Goal: Information Seeking & Learning: Learn about a topic

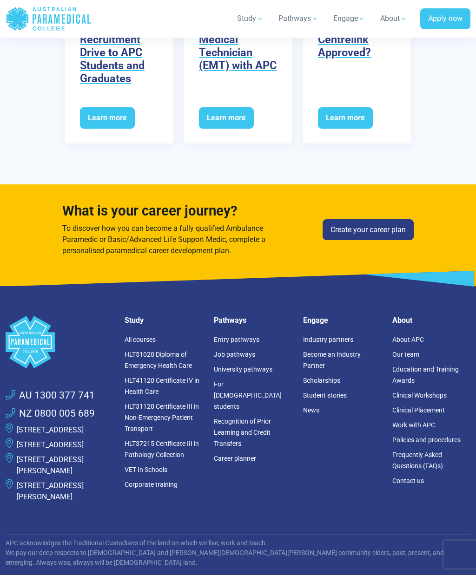
scroll to position [2082, 0]
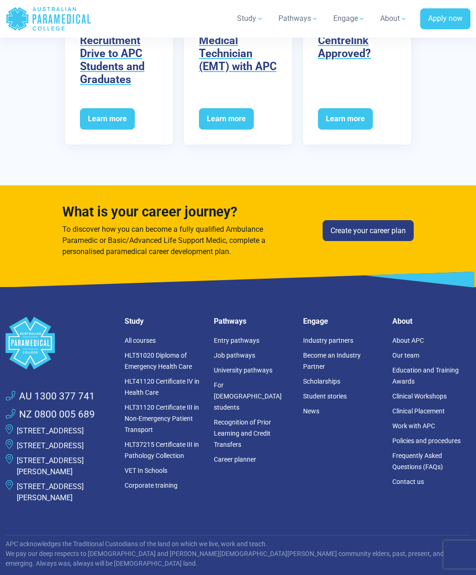
click at [171, 356] on link "HLT51020 Diploma of Emergency Health Care" at bounding box center [158, 361] width 67 height 19
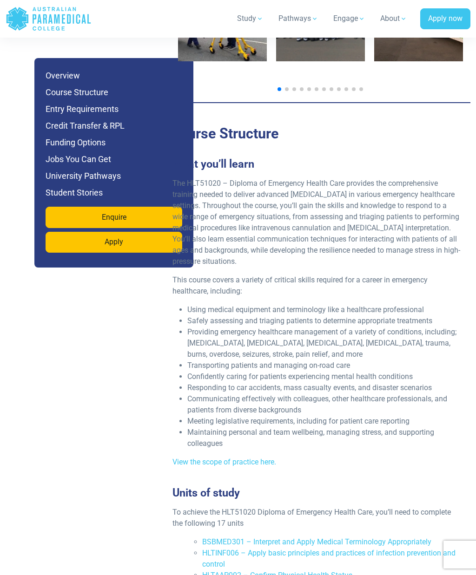
scroll to position [1912, 0]
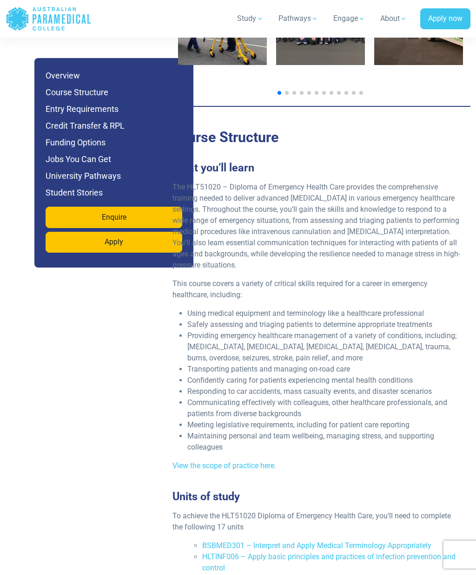
click at [256, 461] on link "View the scope of practice here." at bounding box center [224, 465] width 104 height 9
click at [252, 461] on link "View the scope of practice here." at bounding box center [224, 465] width 104 height 9
click at [270, 461] on link "View the scope of practice here." at bounding box center [224, 465] width 104 height 9
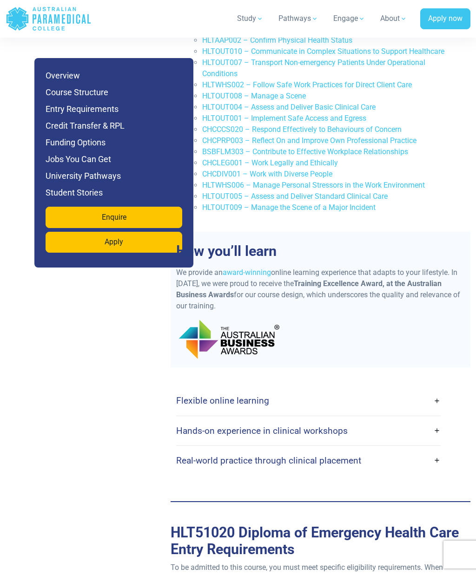
scroll to position [2455, 0]
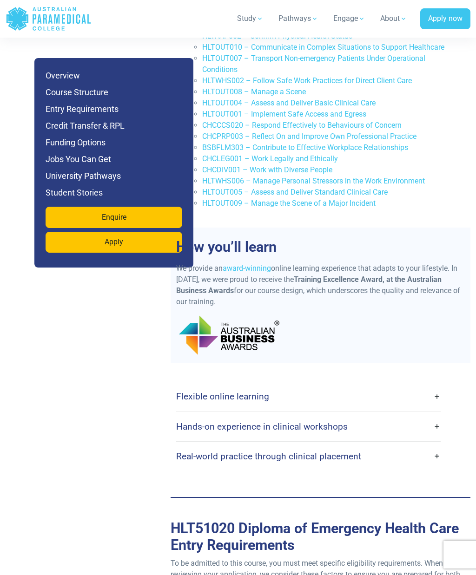
click at [440, 386] on link "Flexible online learning" at bounding box center [308, 397] width 265 height 22
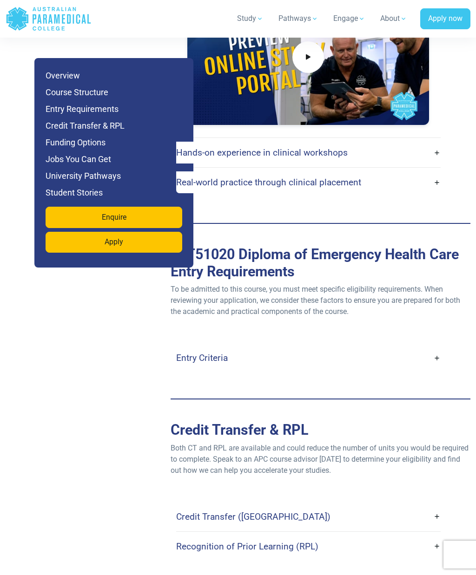
scroll to position [3015, 0]
click at [440, 348] on link "Entry Criteria" at bounding box center [308, 359] width 265 height 22
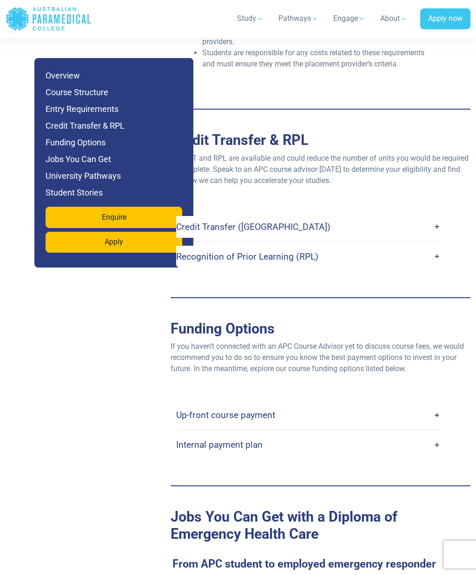
scroll to position [3767, 0]
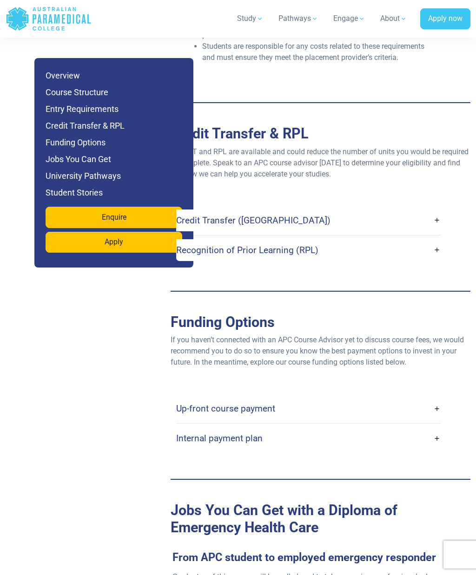
click at [439, 398] on link "Up-front course payment" at bounding box center [308, 409] width 265 height 22
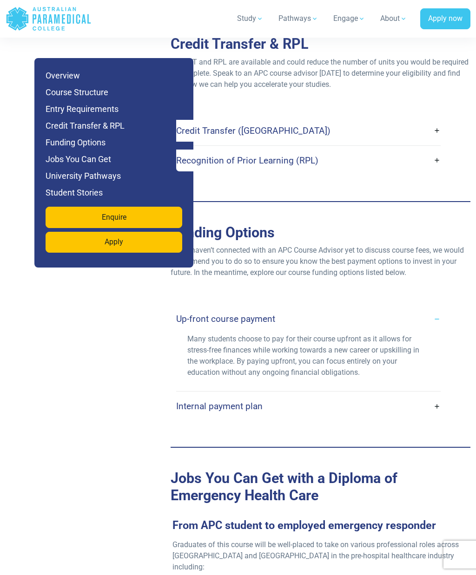
scroll to position [3857, 0]
click at [436, 395] on link "Internal payment plan" at bounding box center [308, 406] width 265 height 22
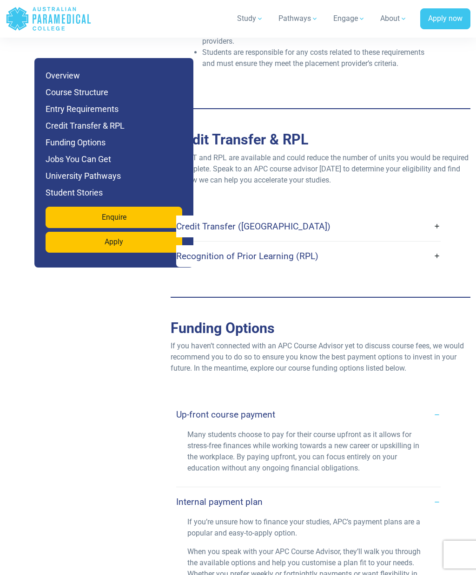
scroll to position [3754, 0]
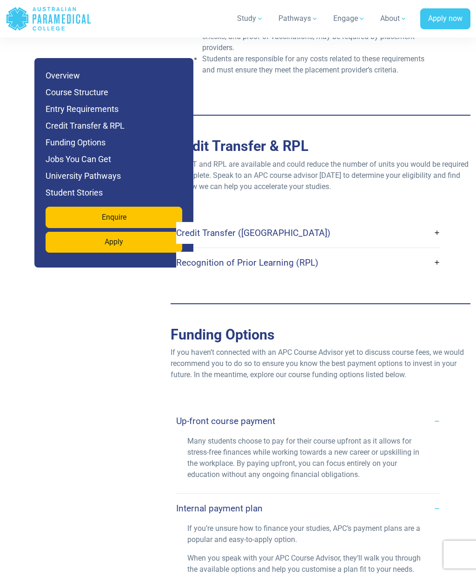
click at [387, 347] on p "If you haven’t connected with an APC Course Advisor yet to discuss course fees,…" at bounding box center [321, 363] width 300 height 33
click at [257, 416] on h4 "Up-front course payment" at bounding box center [225, 421] width 99 height 11
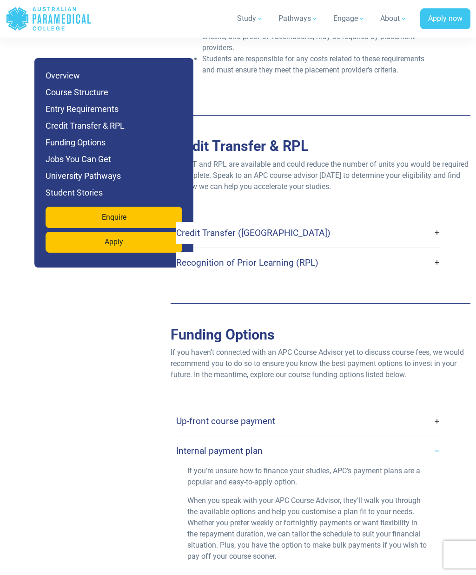
click at [284, 410] on link "Up-front course payment" at bounding box center [308, 421] width 265 height 22
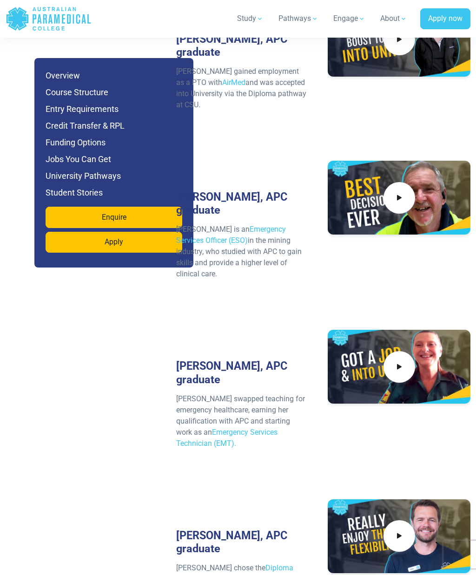
scroll to position [5427, 0]
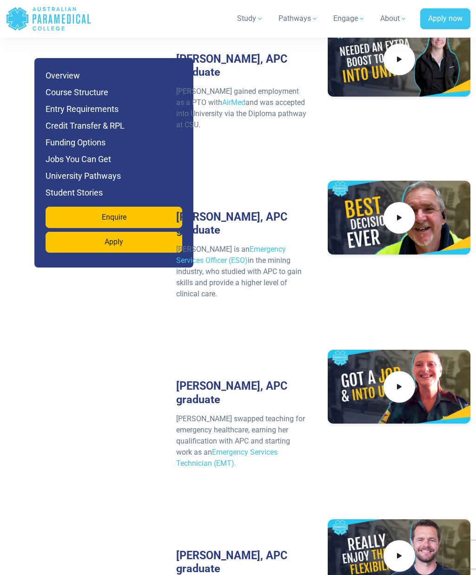
click at [401, 380] on icon at bounding box center [398, 387] width 9 height 14
click at [431, 234] on div at bounding box center [399, 259] width 143 height 156
click at [406, 202] on span at bounding box center [399, 218] width 32 height 32
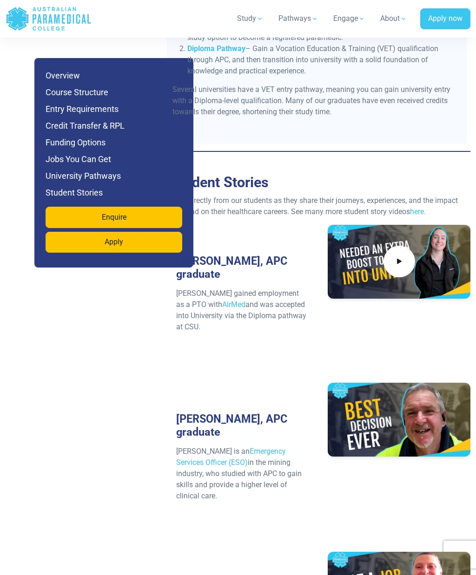
scroll to position [5221, 0]
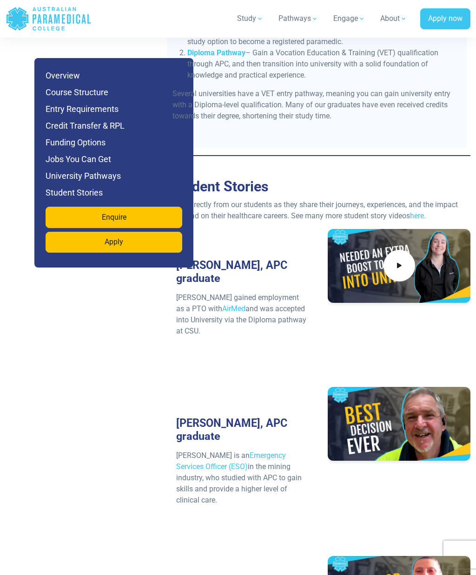
click at [426, 211] on link "here." at bounding box center [418, 215] width 16 height 9
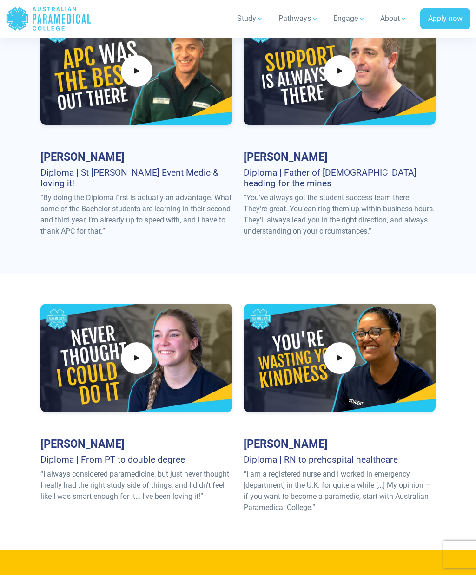
scroll to position [1250, 0]
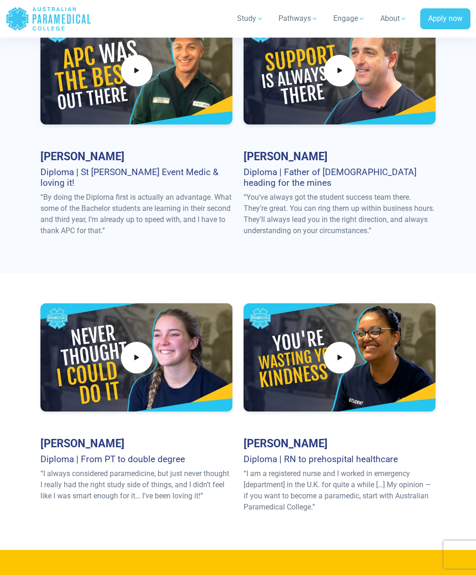
click at [352, 342] on span at bounding box center [340, 358] width 32 height 32
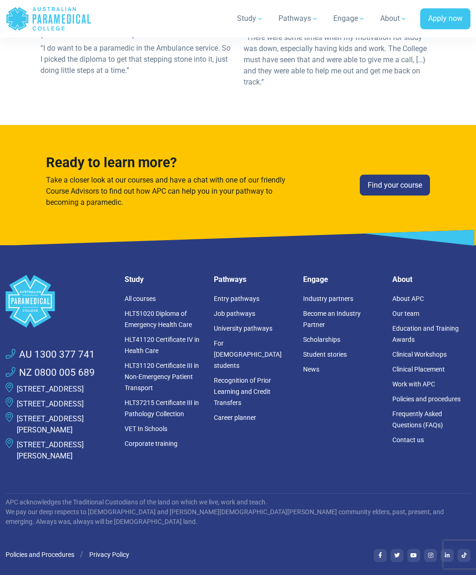
scroll to position [7136, 0]
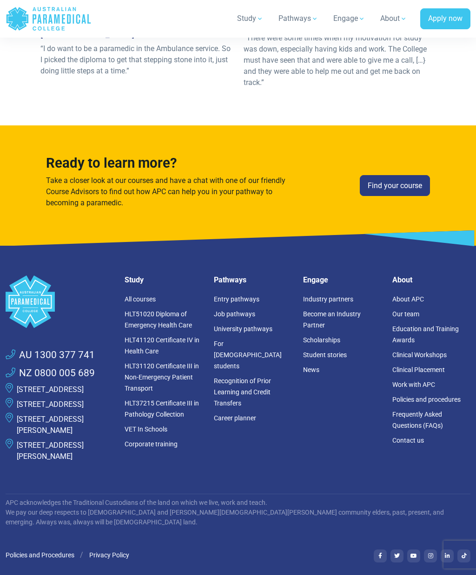
click at [415, 310] on link "Our team" at bounding box center [405, 313] width 27 height 7
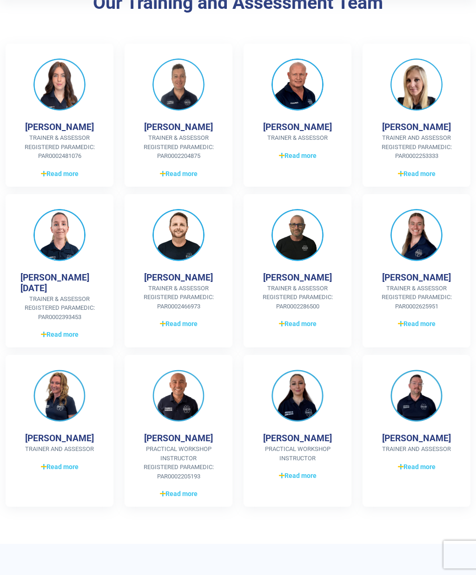
scroll to position [203, 0]
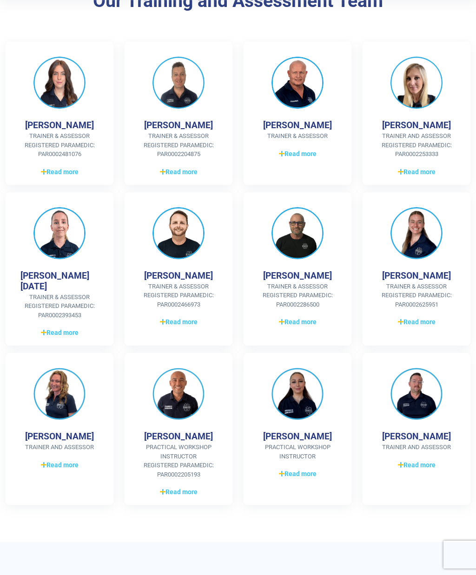
click at [65, 328] on span "Read more" at bounding box center [60, 333] width 38 height 10
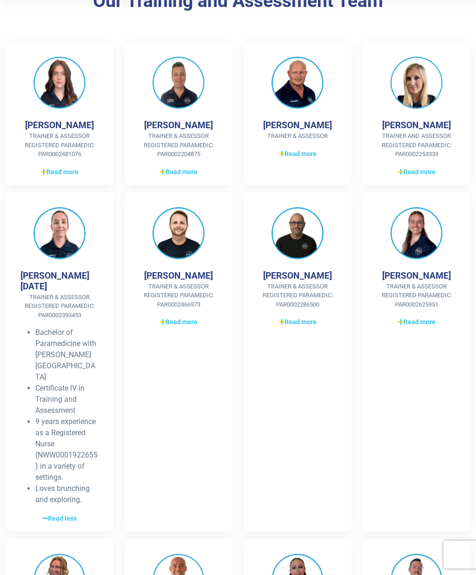
click at [429, 173] on span "Read more" at bounding box center [417, 172] width 38 height 10
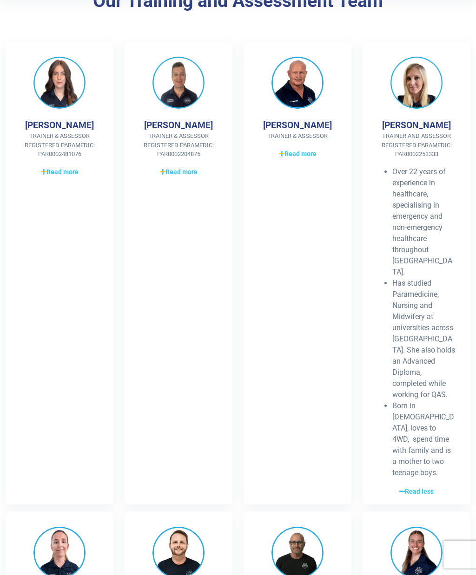
click at [304, 156] on span "Read more" at bounding box center [298, 154] width 38 height 10
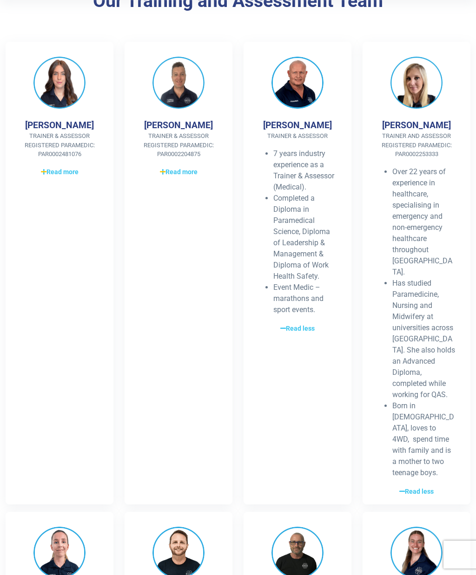
click at [193, 171] on span "Read more" at bounding box center [179, 172] width 38 height 10
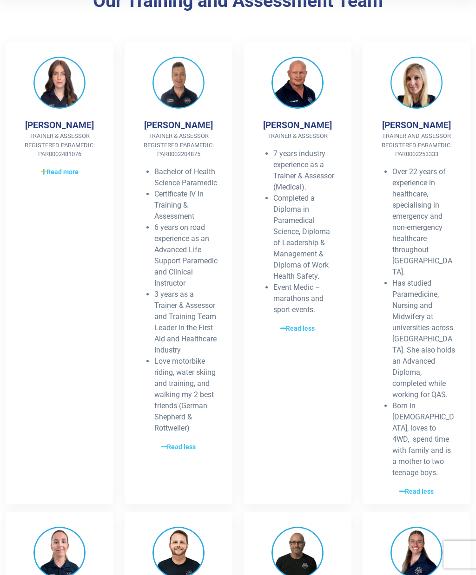
click at [66, 171] on span "Read more" at bounding box center [60, 172] width 38 height 10
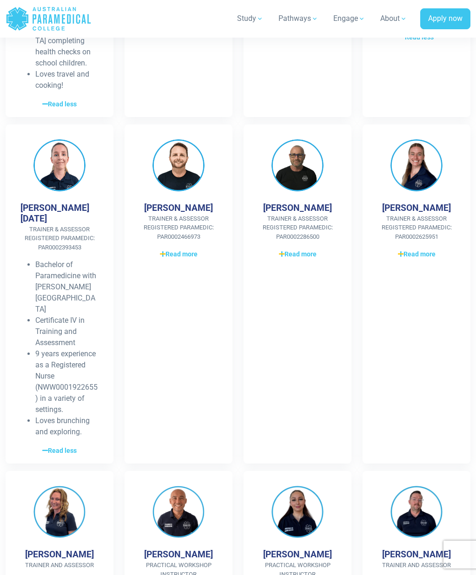
scroll to position [668, 0]
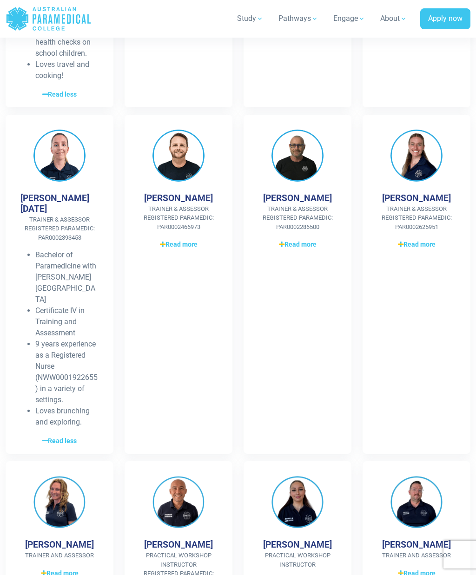
click at [307, 245] on span "Read more" at bounding box center [298, 245] width 38 height 10
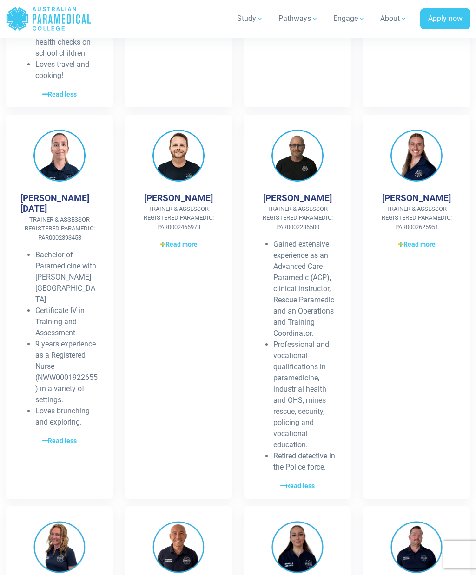
click at [191, 240] on span "Read more" at bounding box center [179, 245] width 38 height 10
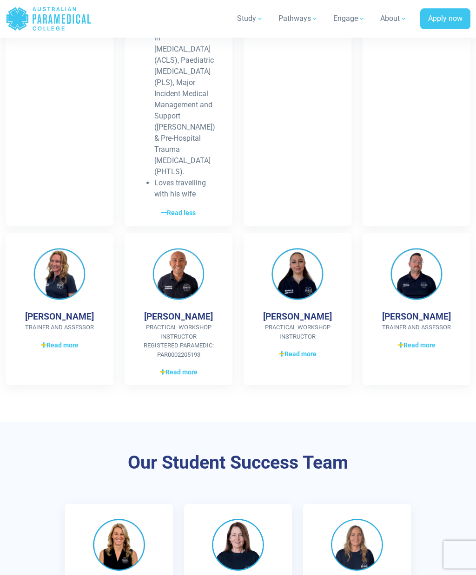
scroll to position [1247, 0]
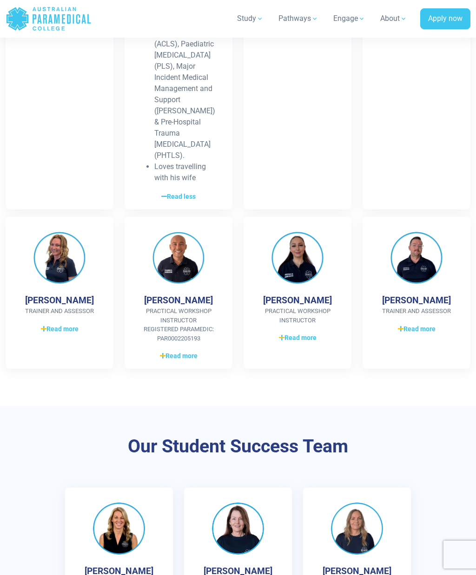
click at [308, 333] on span "Read more" at bounding box center [298, 338] width 38 height 10
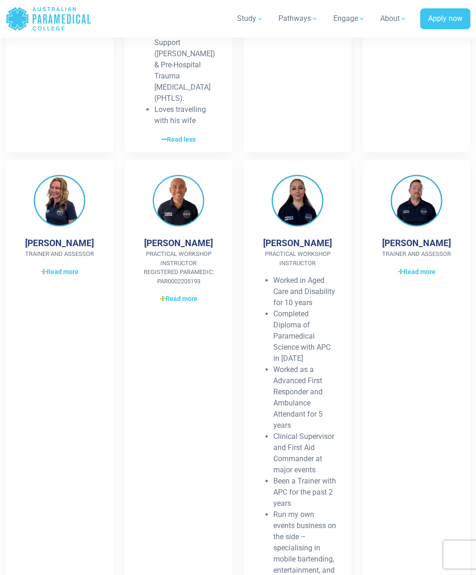
scroll to position [1304, 0]
click at [187, 295] on span "Read more" at bounding box center [179, 300] width 38 height 10
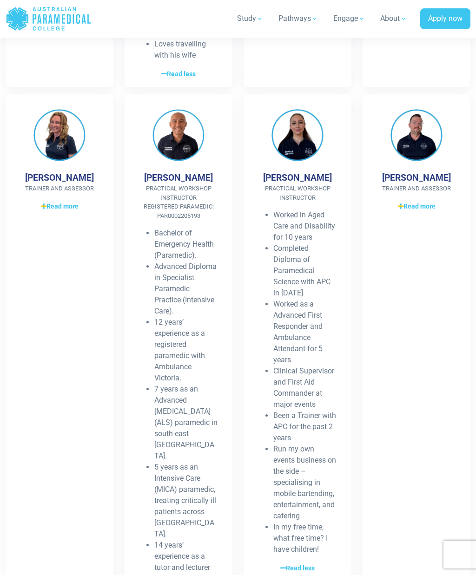
scroll to position [1355, 0]
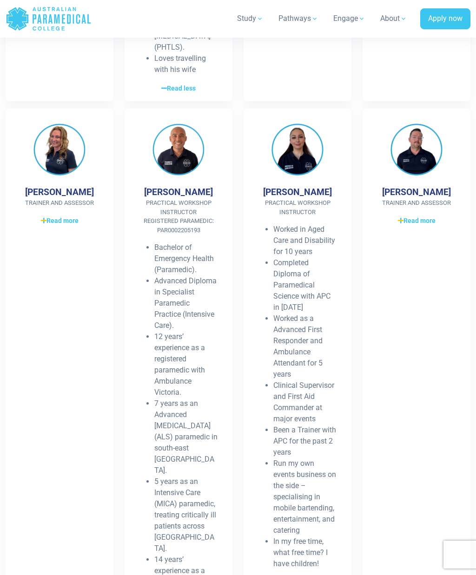
click at [65, 215] on link "Read more Read less" at bounding box center [59, 220] width 78 height 11
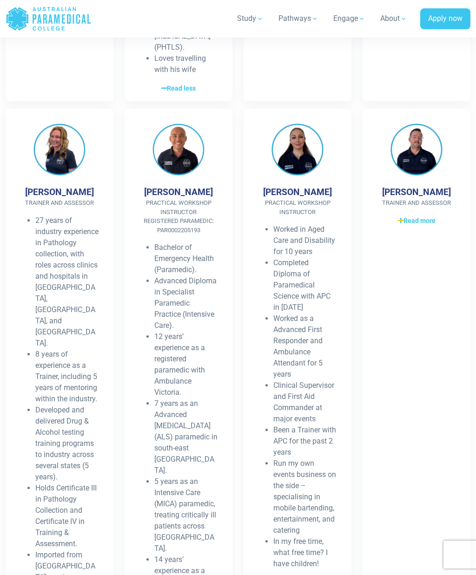
click at [426, 216] on span "Read more" at bounding box center [417, 221] width 38 height 10
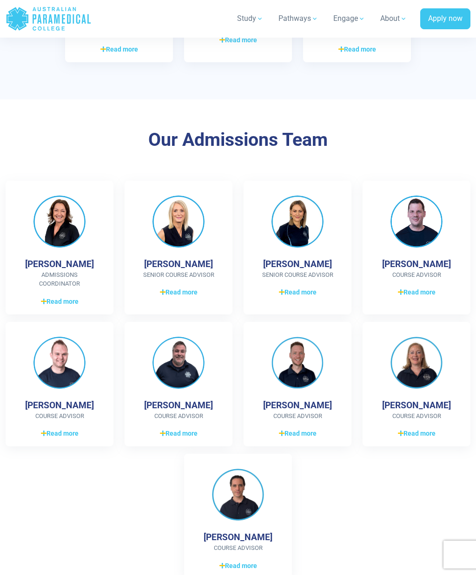
scroll to position [2496, 0]
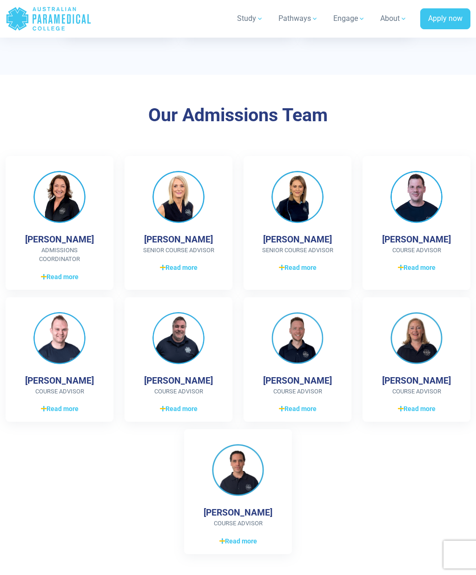
click at [75, 404] on span "Read more" at bounding box center [60, 409] width 38 height 10
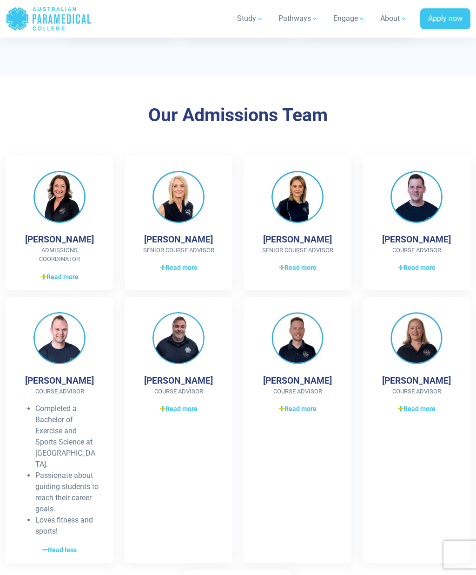
click at [196, 317] on div "James O’Hagan Course Advisor My Favorite Pastimes are, Reading, Photography, Po…" at bounding box center [179, 430] width 108 height 266
click at [196, 404] on span "Read more" at bounding box center [179, 409] width 38 height 10
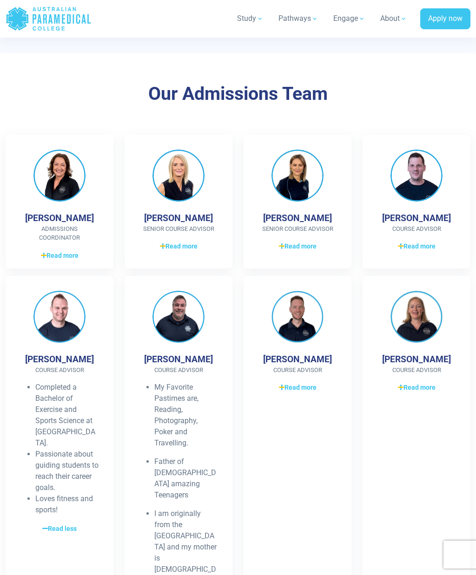
scroll to position [2514, 0]
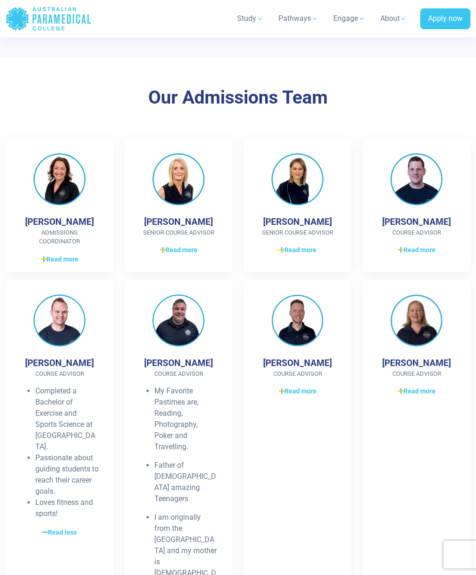
click at [424, 245] on span "Read more" at bounding box center [417, 250] width 38 height 10
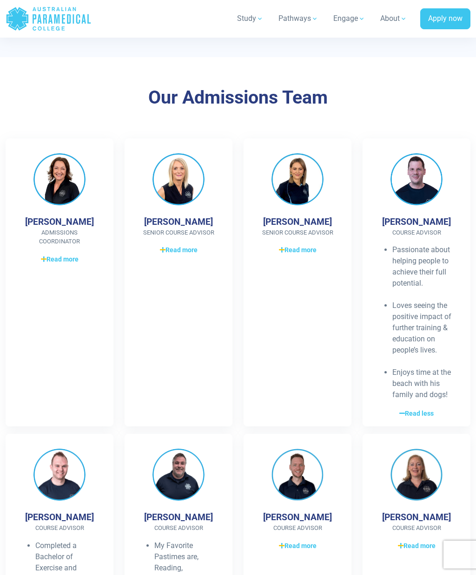
click at [312, 245] on span "Read more" at bounding box center [298, 250] width 38 height 10
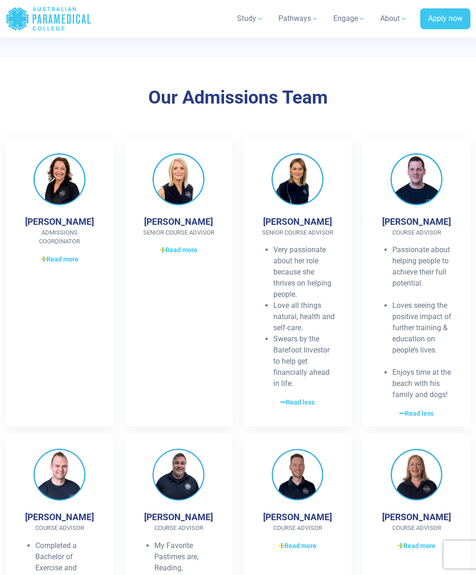
click at [183, 245] on span "Read more" at bounding box center [179, 250] width 38 height 10
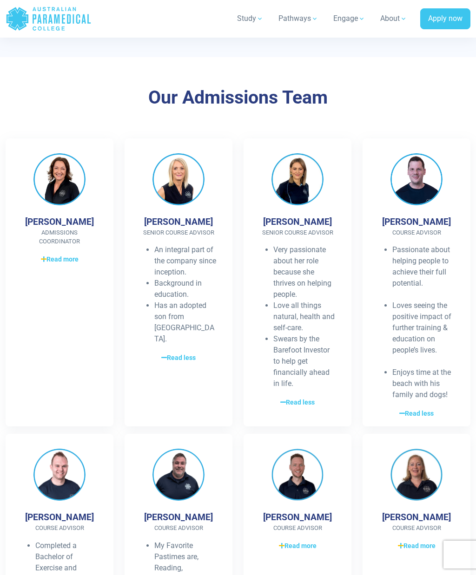
click at [78, 255] on span "Read more" at bounding box center [60, 260] width 38 height 10
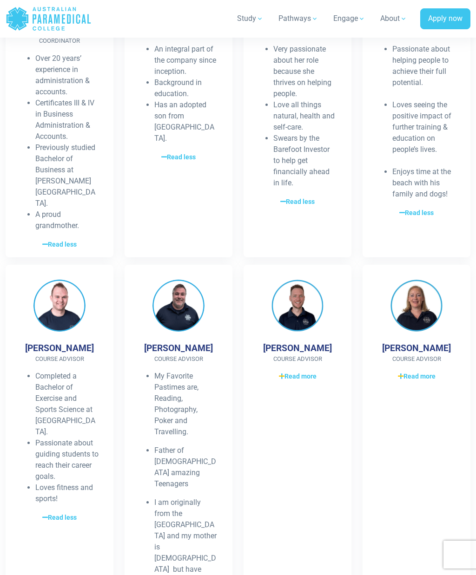
scroll to position [2730, 0]
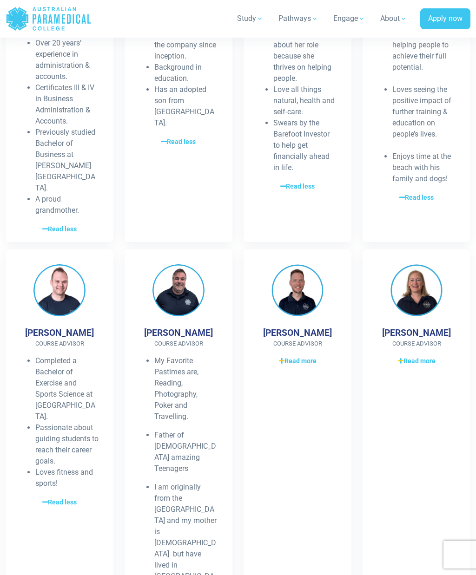
click at [428, 356] on span "Read more" at bounding box center [417, 361] width 38 height 10
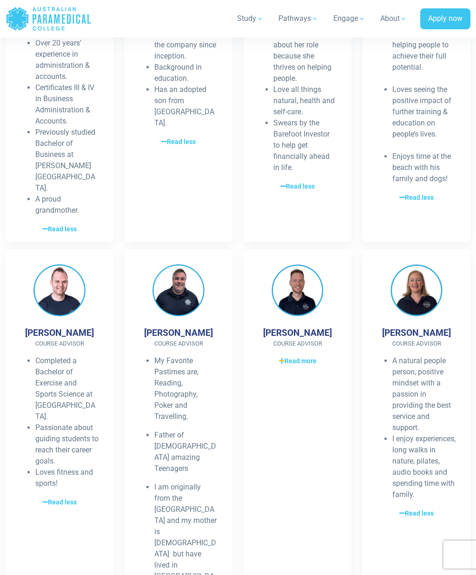
click at [303, 356] on span "Read more" at bounding box center [298, 361] width 38 height 10
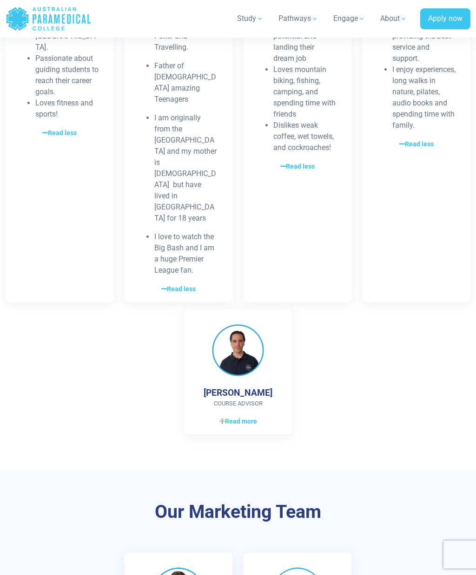
scroll to position [3102, 0]
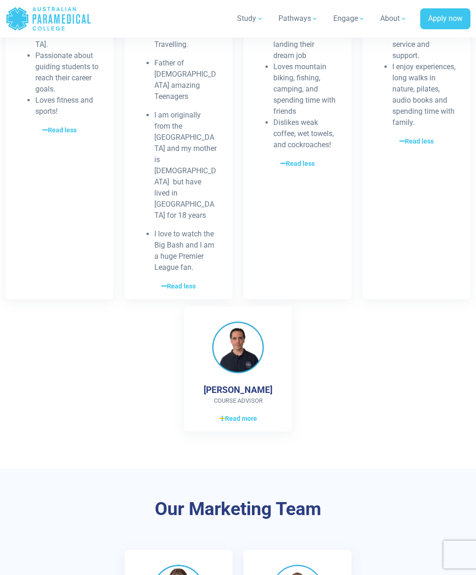
click at [251, 414] on span "Read more" at bounding box center [238, 419] width 38 height 10
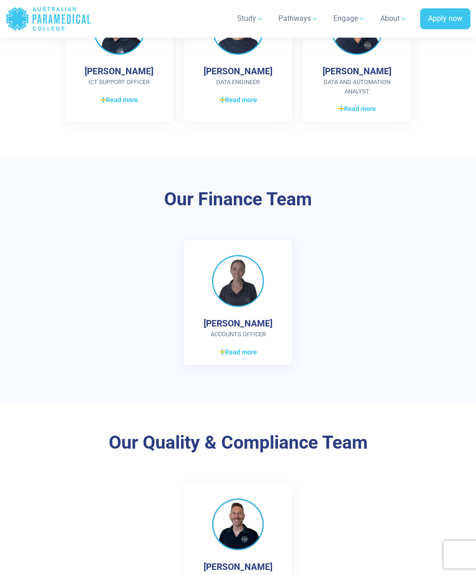
scroll to position [4307, 0]
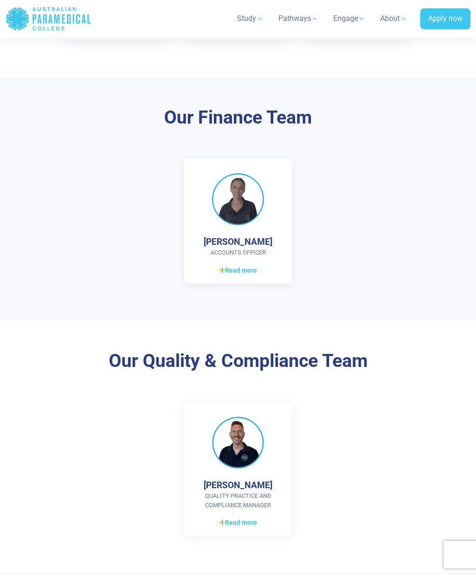
click at [234, 517] on link "Read more Read less" at bounding box center [238, 522] width 78 height 11
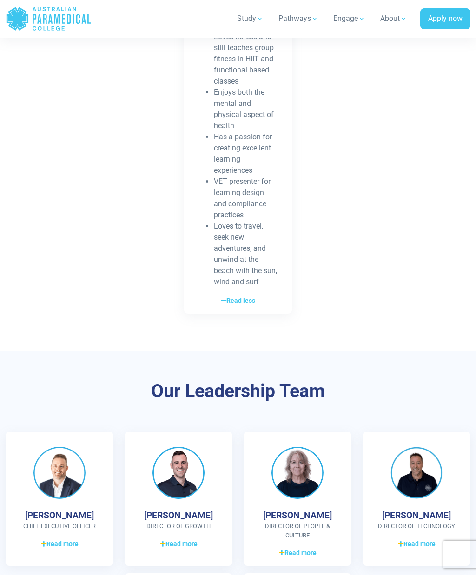
scroll to position [4927, 0]
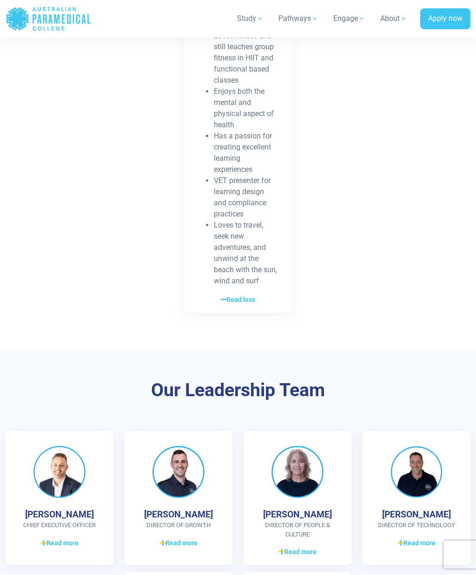
click at [70, 538] on span "Read more" at bounding box center [60, 543] width 38 height 10
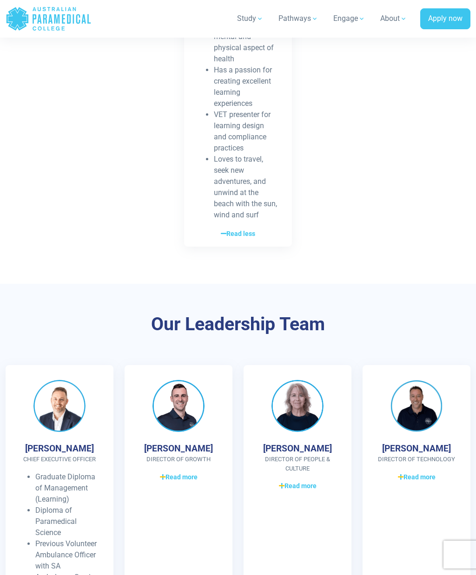
scroll to position [4989, 0]
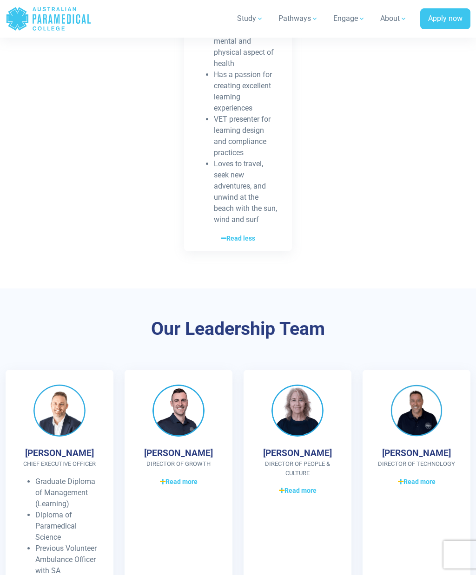
click at [192, 477] on span "Read more" at bounding box center [179, 482] width 38 height 10
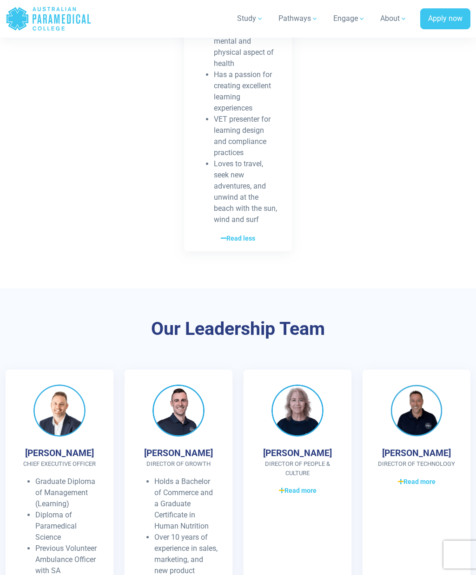
click at [310, 486] on span "Read more" at bounding box center [298, 491] width 38 height 10
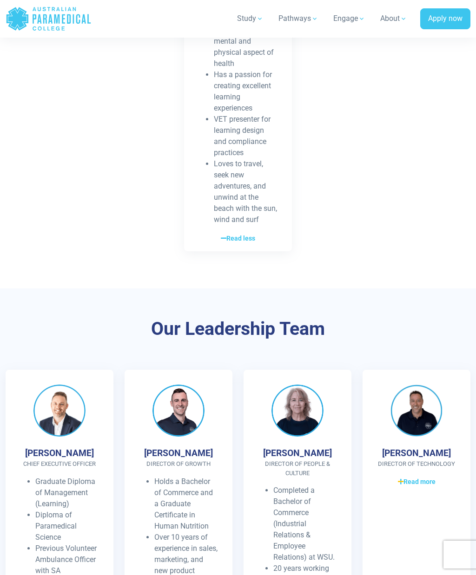
click at [438, 476] on link "Read more Read less" at bounding box center [416, 481] width 78 height 11
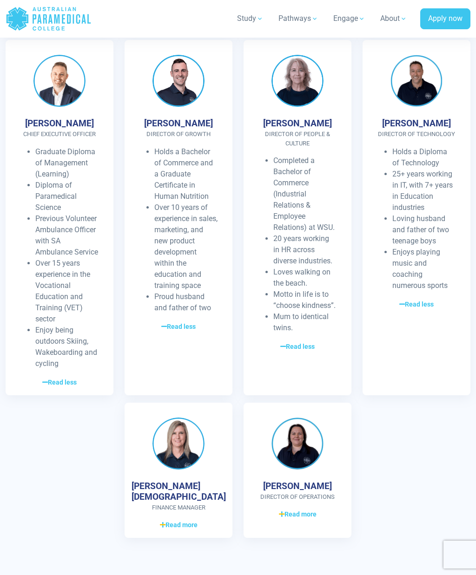
scroll to position [5328, 0]
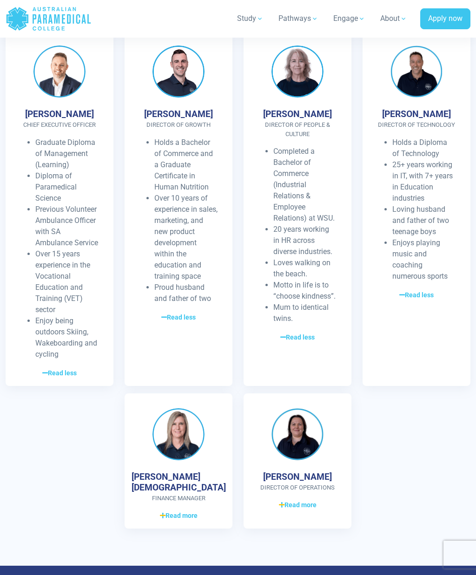
click at [195, 511] on span "Read more" at bounding box center [179, 516] width 38 height 10
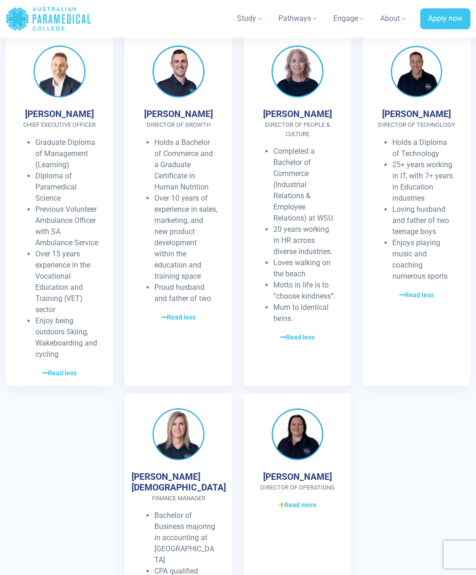
click at [309, 500] on span "Read more" at bounding box center [298, 505] width 38 height 10
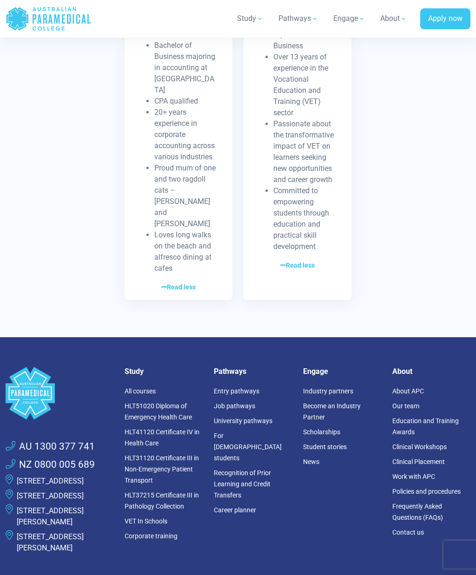
scroll to position [5796, 0]
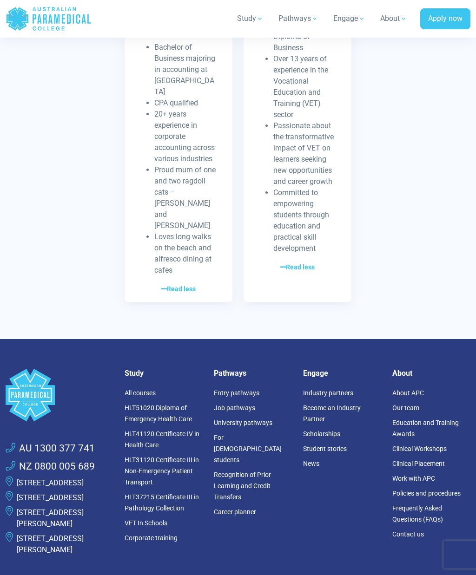
click at [337, 389] on link "Industry partners" at bounding box center [328, 392] width 50 height 7
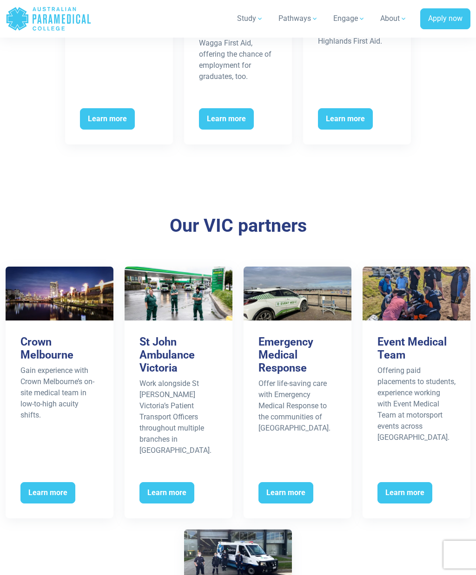
scroll to position [1293, 0]
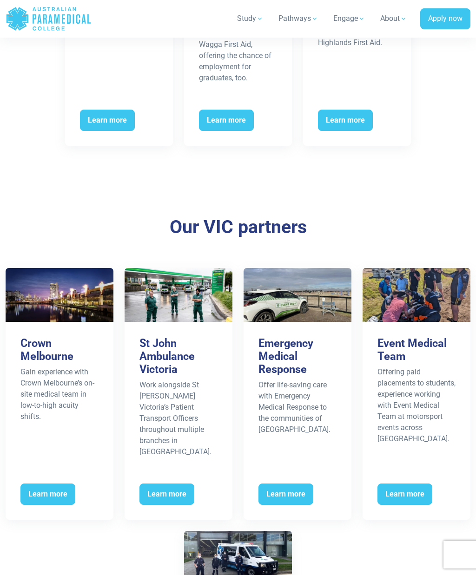
click at [299, 484] on span "Learn more" at bounding box center [285, 494] width 55 height 21
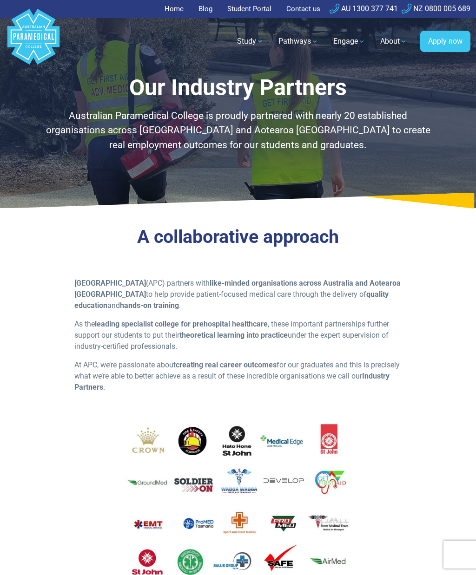
scroll to position [1326, 0]
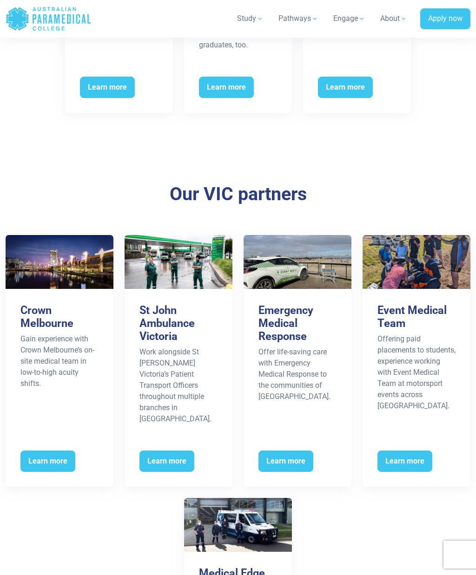
click at [53, 451] on span "Learn more" at bounding box center [47, 461] width 55 height 21
click at [180, 451] on span "Learn more" at bounding box center [166, 461] width 55 height 21
click at [414, 452] on span "Learn more" at bounding box center [404, 461] width 55 height 21
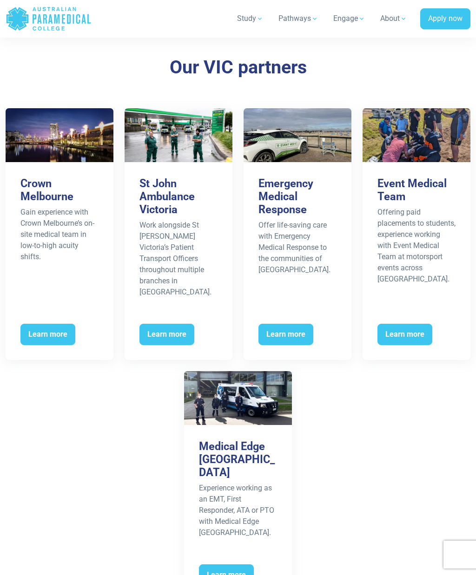
scroll to position [1522, 0]
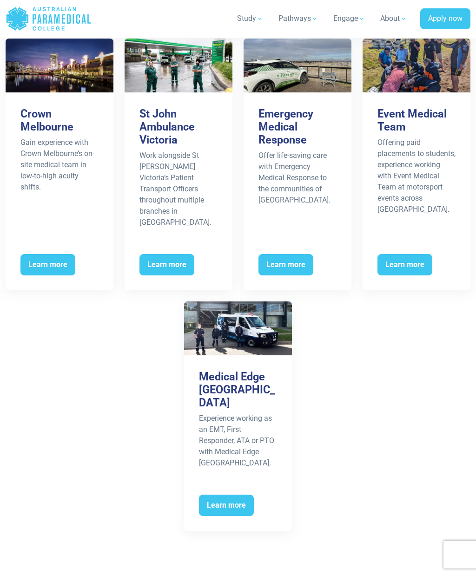
click at [236, 495] on span "Learn more" at bounding box center [226, 505] width 55 height 21
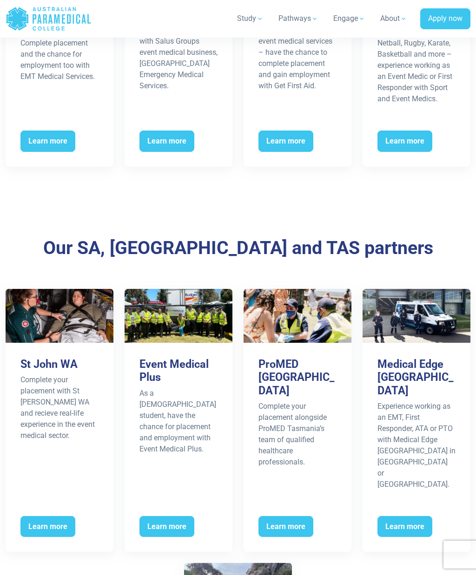
scroll to position [2237, 0]
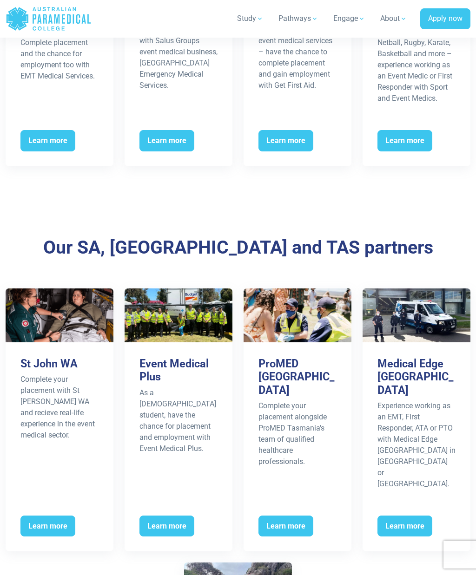
click at [295, 516] on span "Learn more" at bounding box center [285, 526] width 55 height 21
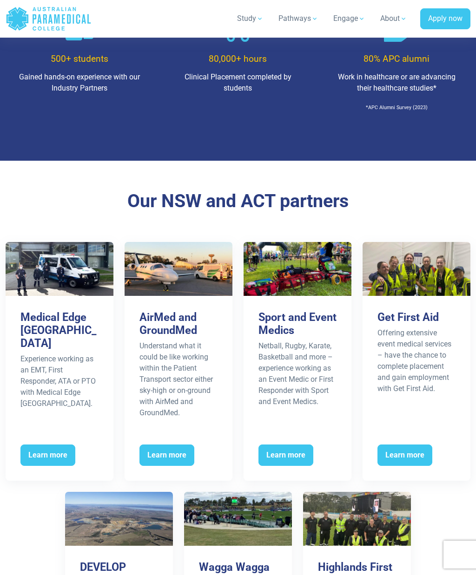
scroll to position [674, 0]
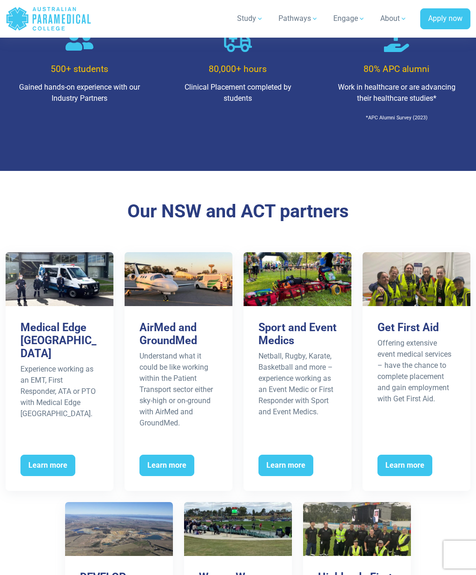
click at [177, 461] on span "Learn more" at bounding box center [166, 465] width 55 height 21
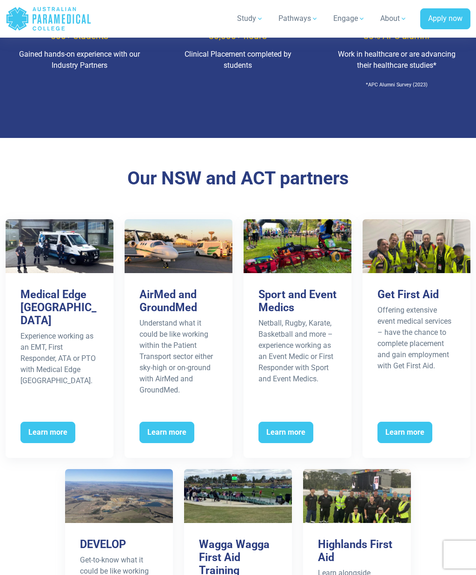
click at [418, 425] on span "Learn more" at bounding box center [404, 432] width 55 height 21
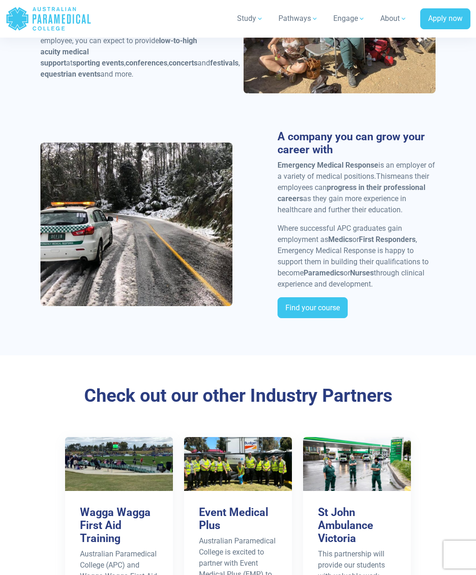
scroll to position [1129, 0]
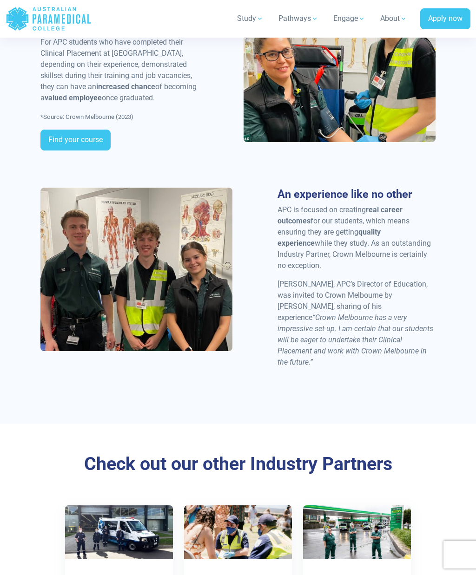
scroll to position [1112, 0]
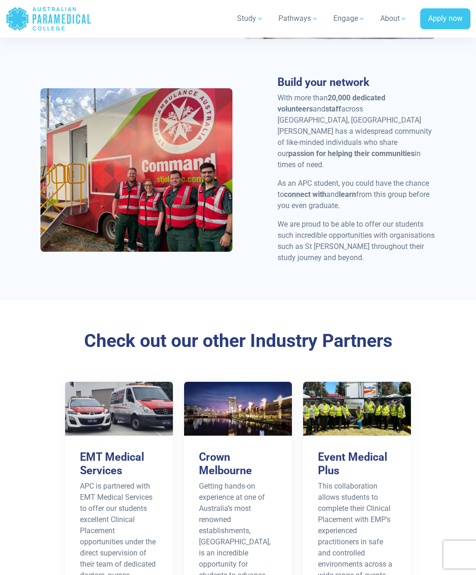
scroll to position [1288, 0]
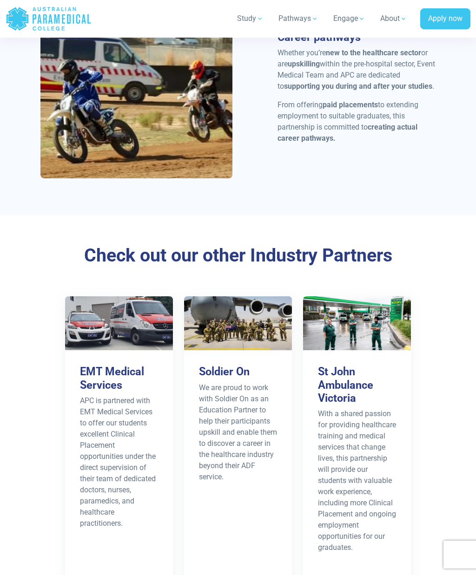
scroll to position [1209, 0]
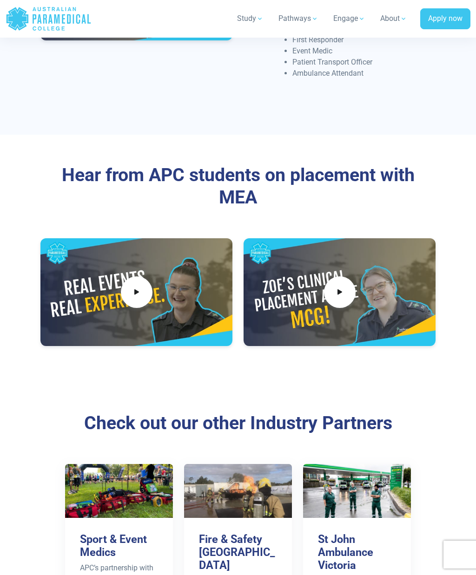
scroll to position [1270, 0]
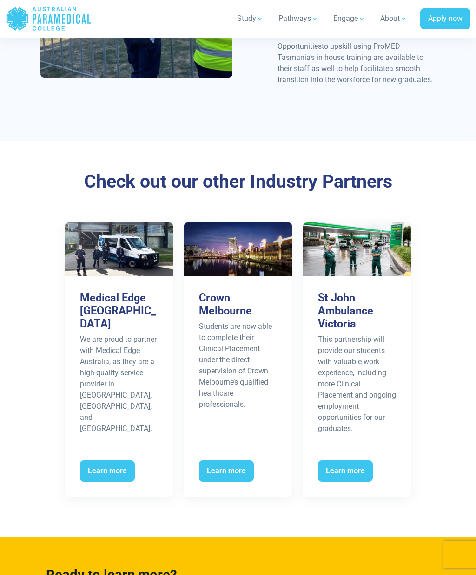
scroll to position [1407, 0]
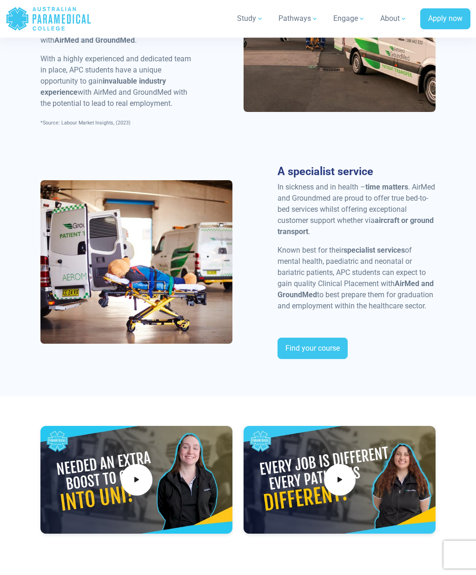
scroll to position [1197, 0]
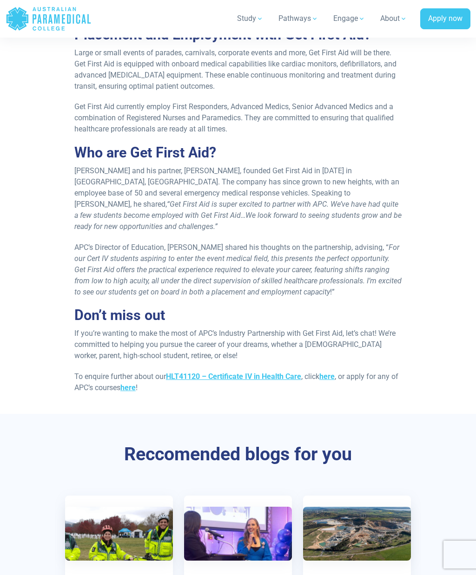
scroll to position [785, 0]
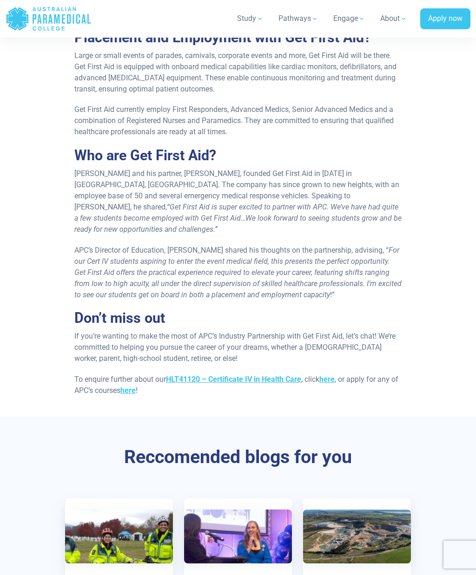
click at [262, 375] on strong "HLT41120 – Certificate IV in Health Care" at bounding box center [233, 379] width 135 height 9
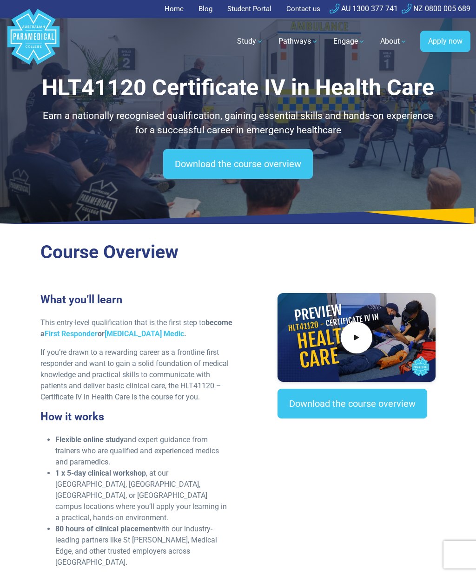
click at [98, 335] on link "First Responder" at bounding box center [71, 333] width 53 height 9
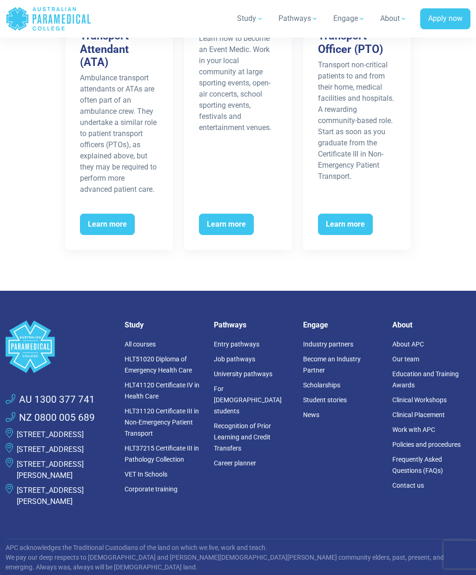
scroll to position [2124, 0]
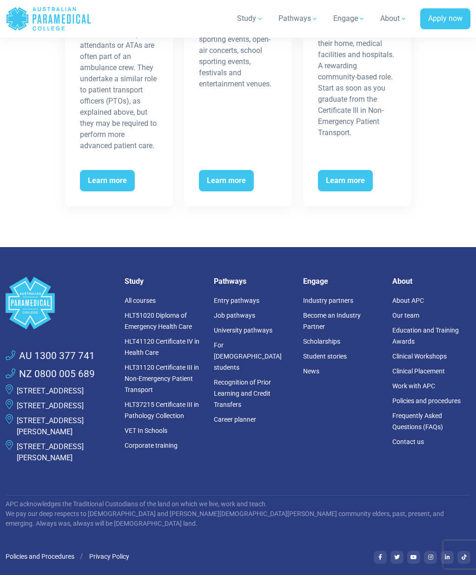
click at [406, 312] on link "Our team" at bounding box center [405, 315] width 27 height 7
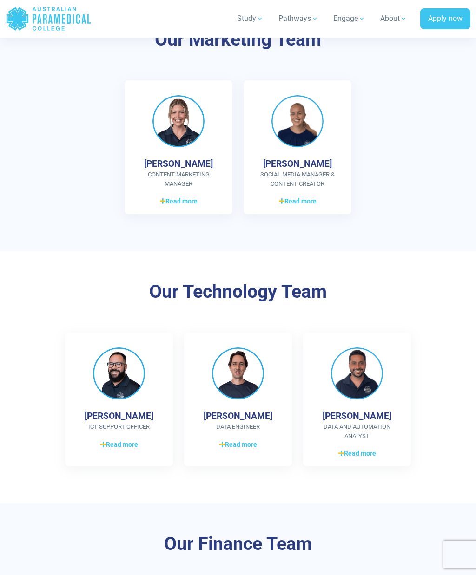
scroll to position [1618, 0]
